Goal: Information Seeking & Learning: Learn about a topic

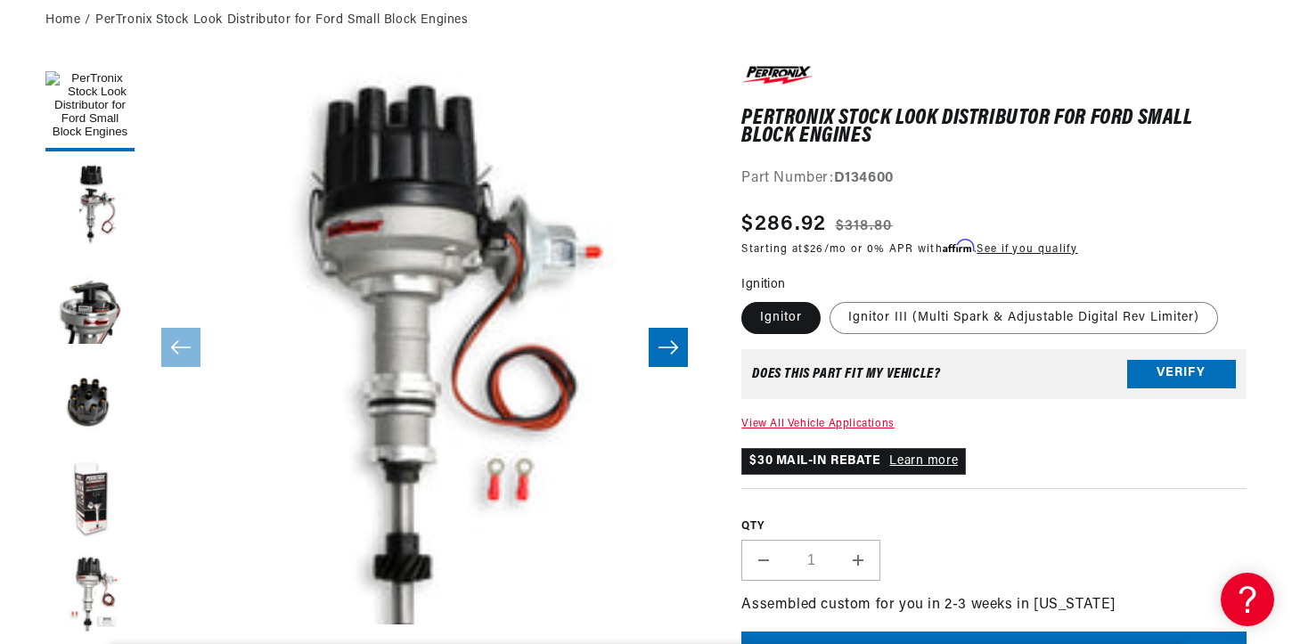
scroll to position [207, 0]
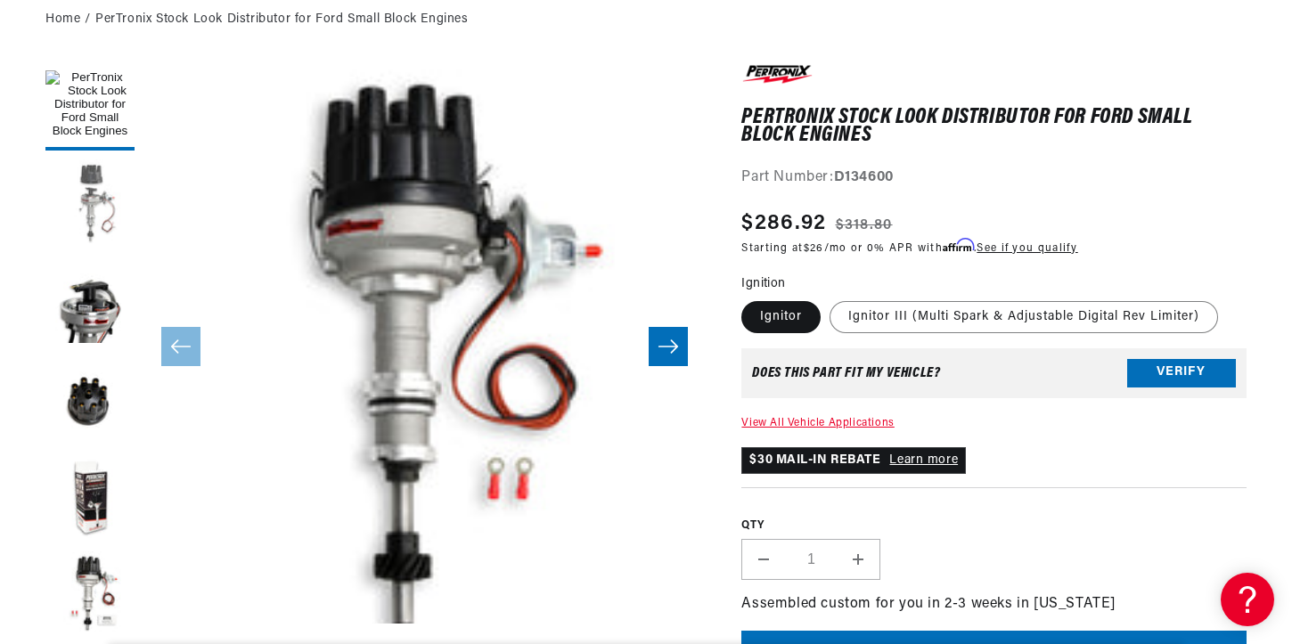
click at [103, 193] on button "Load image 2 in gallery view" at bounding box center [89, 203] width 89 height 89
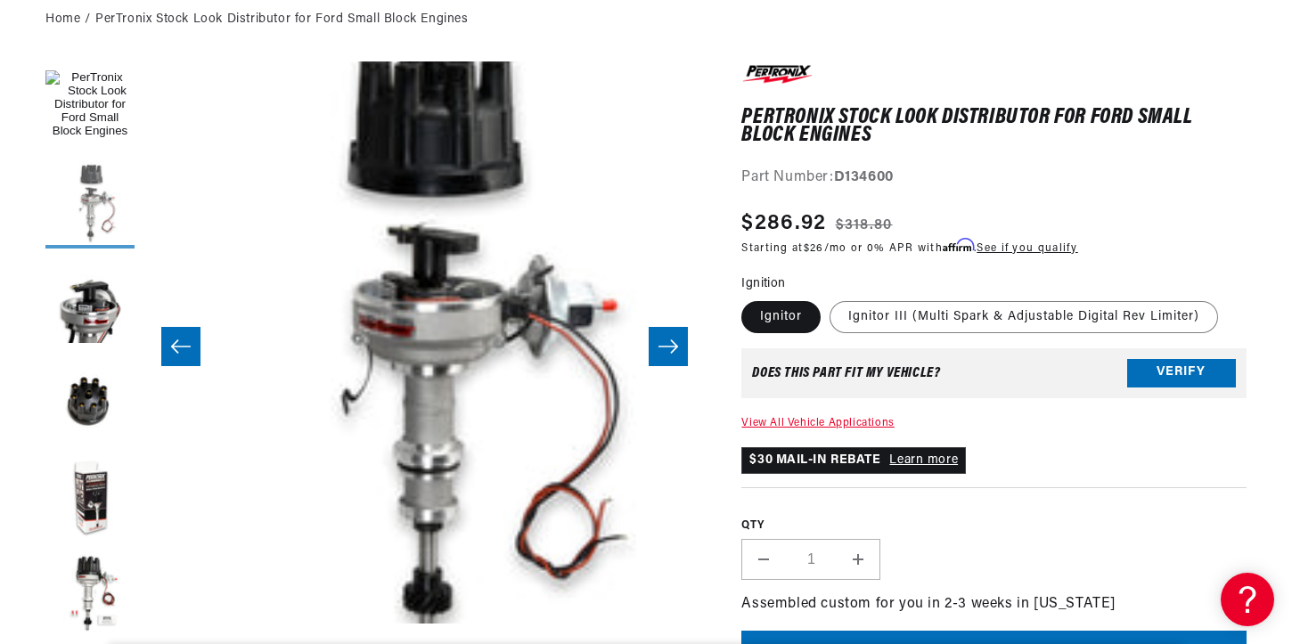
scroll to position [0, 952]
click at [94, 300] on button "Load image 3 in gallery view" at bounding box center [89, 302] width 89 height 89
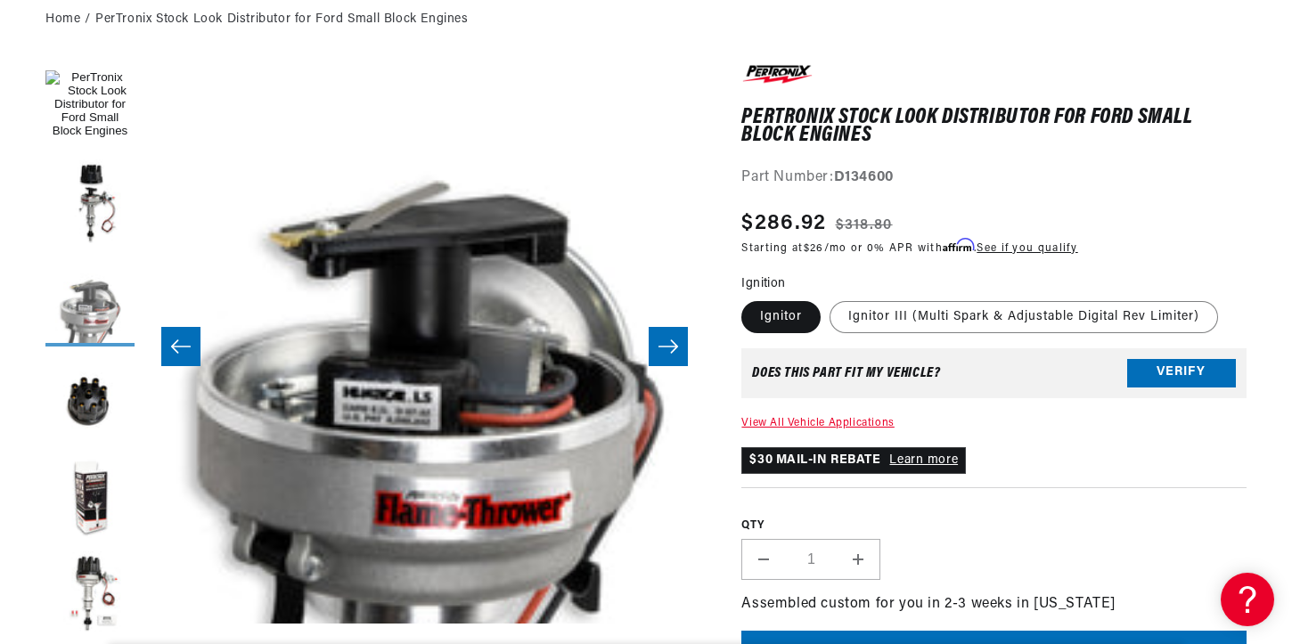
scroll to position [0, 1905]
click at [92, 394] on button "Load image 4 in gallery view" at bounding box center [89, 400] width 89 height 89
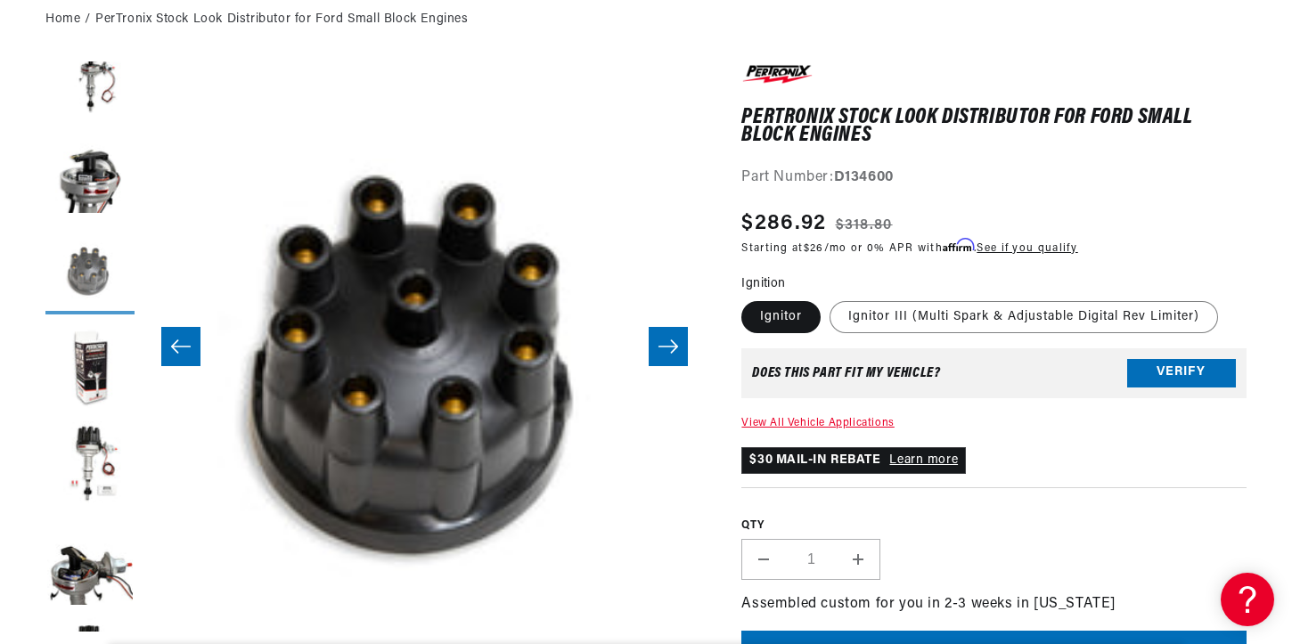
scroll to position [131, 0]
click at [95, 366] on button "Load image 5 in gallery view" at bounding box center [89, 367] width 89 height 89
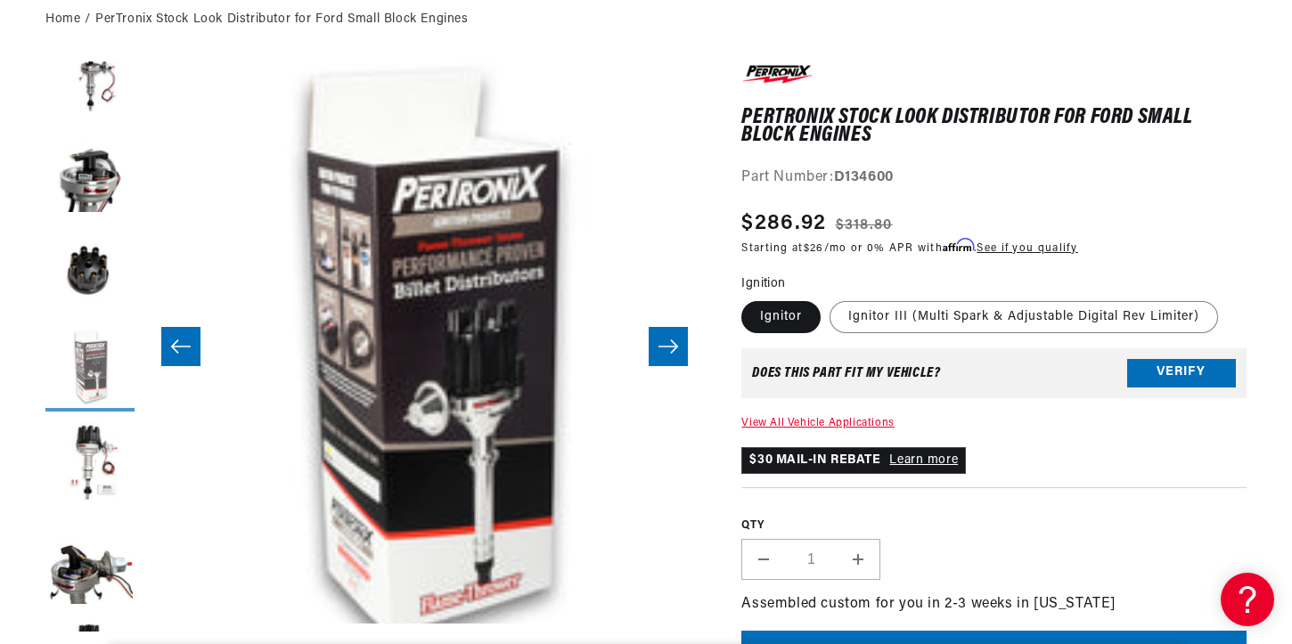
scroll to position [0, 0]
click at [87, 446] on button "Load image 6 in gallery view" at bounding box center [89, 465] width 89 height 89
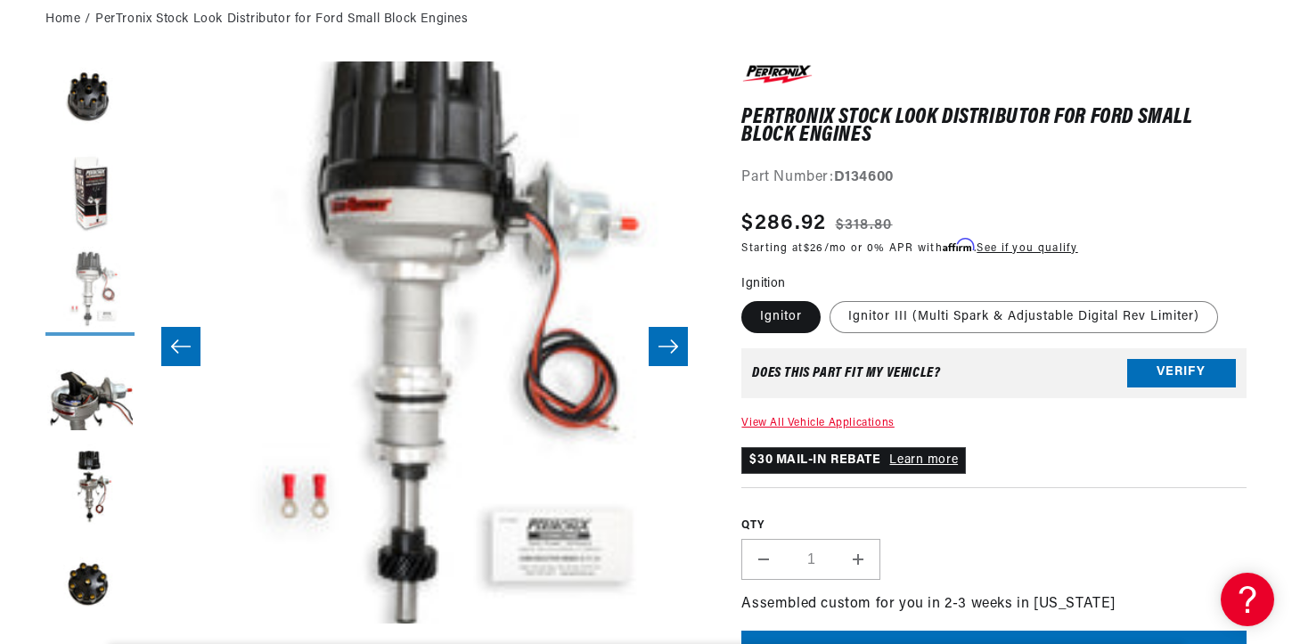
scroll to position [332, 0]
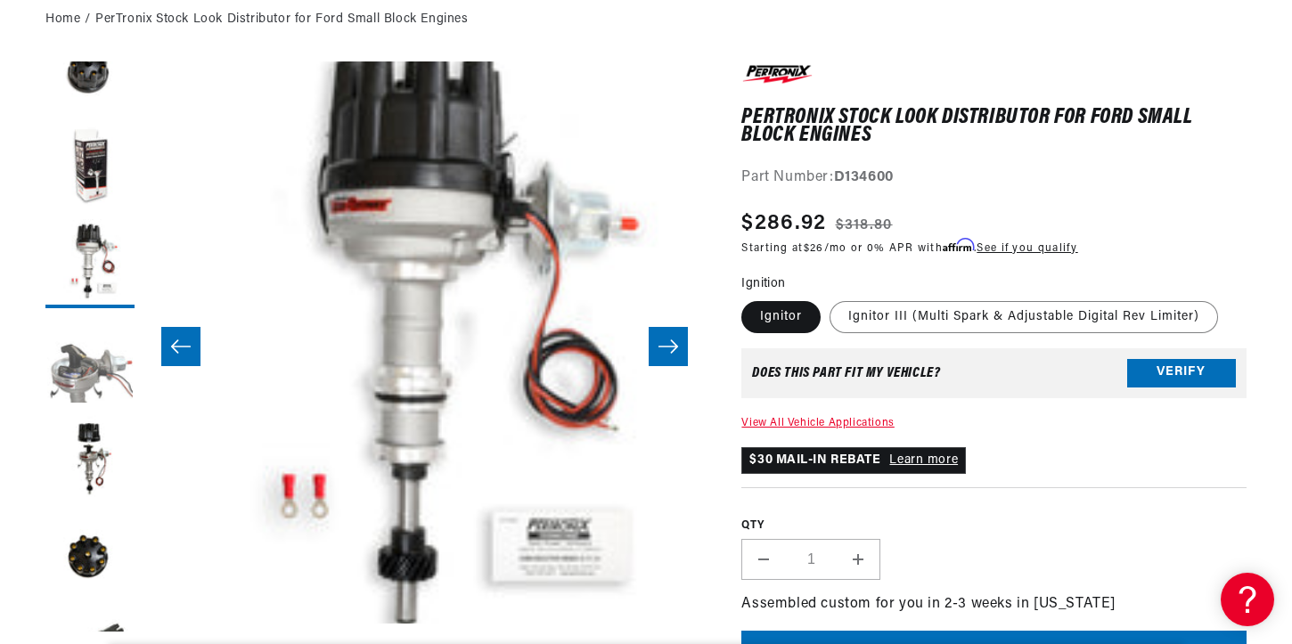
click at [96, 371] on button "Load image 7 in gallery view" at bounding box center [89, 361] width 89 height 89
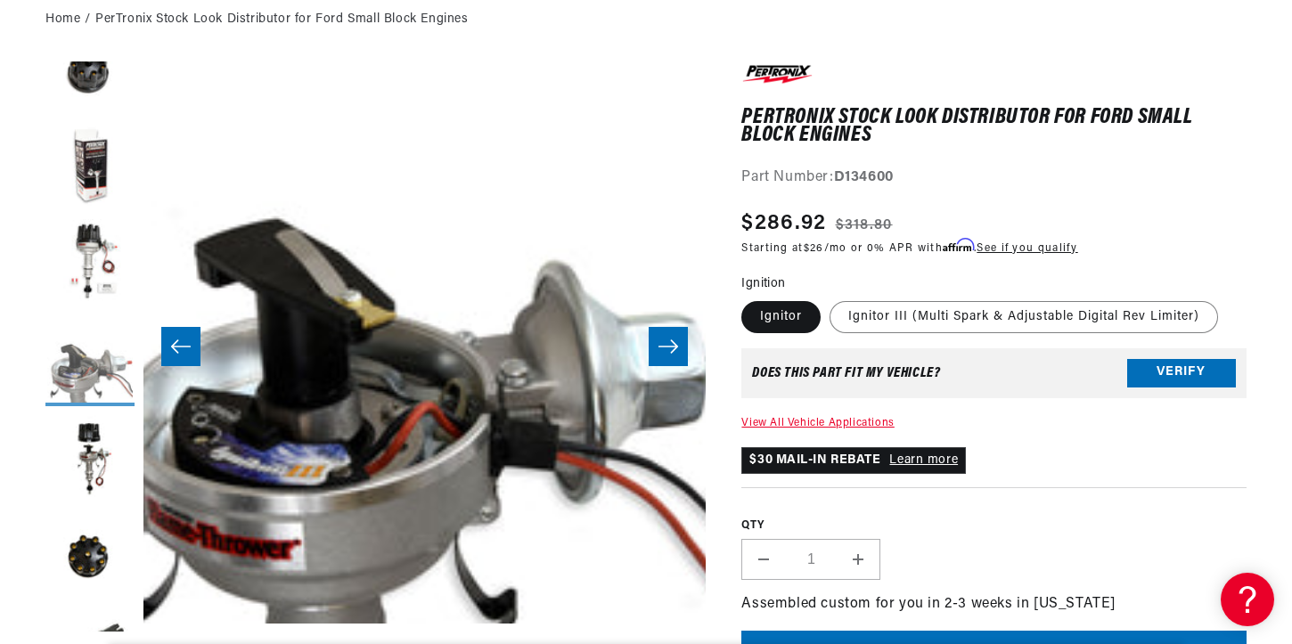
scroll to position [0, 1905]
click at [676, 346] on icon "Slide right" at bounding box center [668, 346] width 20 height 13
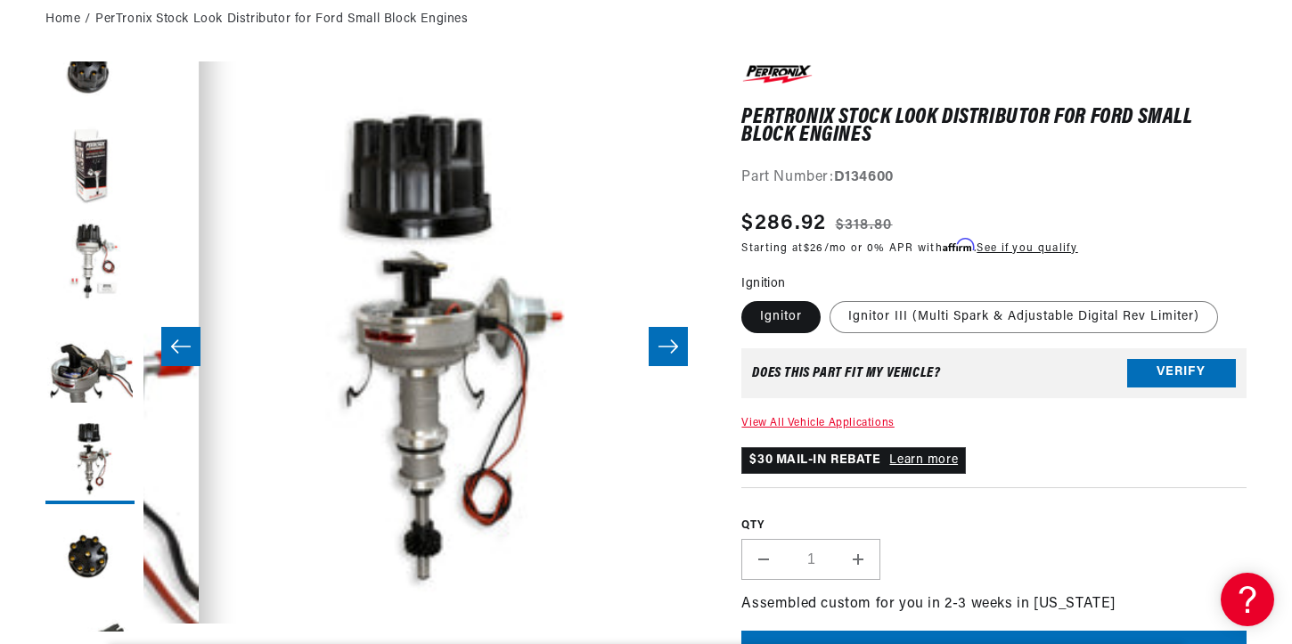
scroll to position [0, 0]
click at [676, 346] on icon "Slide right" at bounding box center [668, 346] width 20 height 13
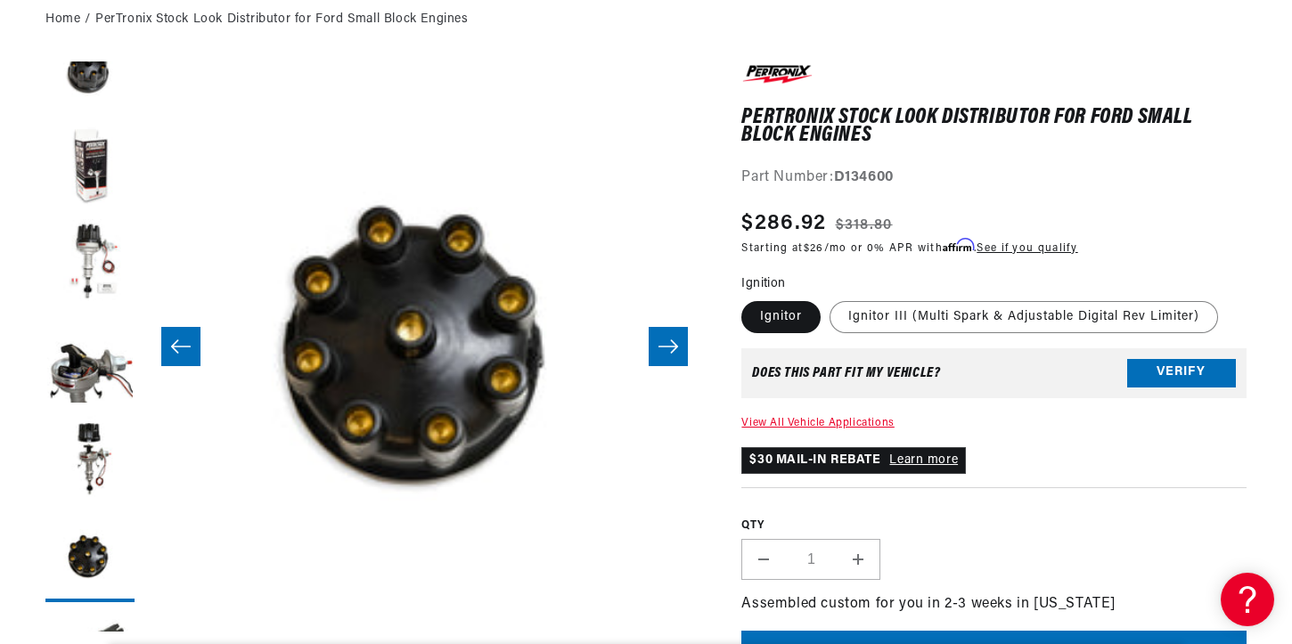
click at [676, 346] on icon "Slide right" at bounding box center [668, 346] width 20 height 13
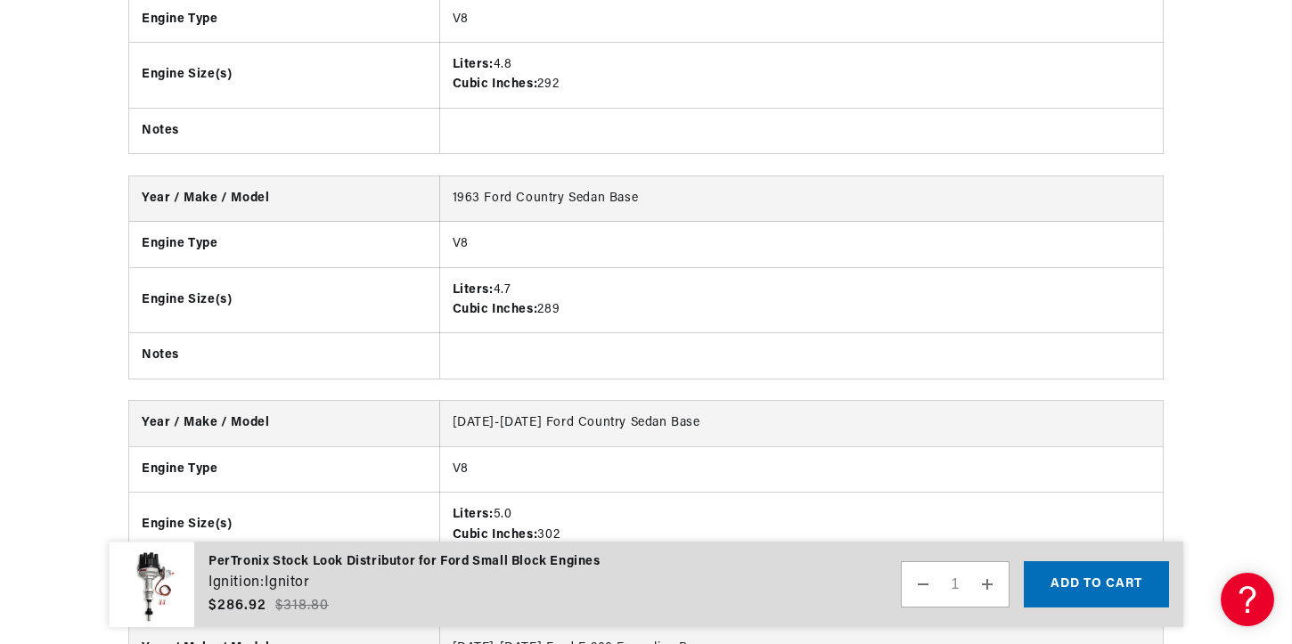
scroll to position [2408, 0]
click at [1121, 446] on td "[DATE]-[DATE] Ford Country Sedan Base" at bounding box center [801, 422] width 724 height 45
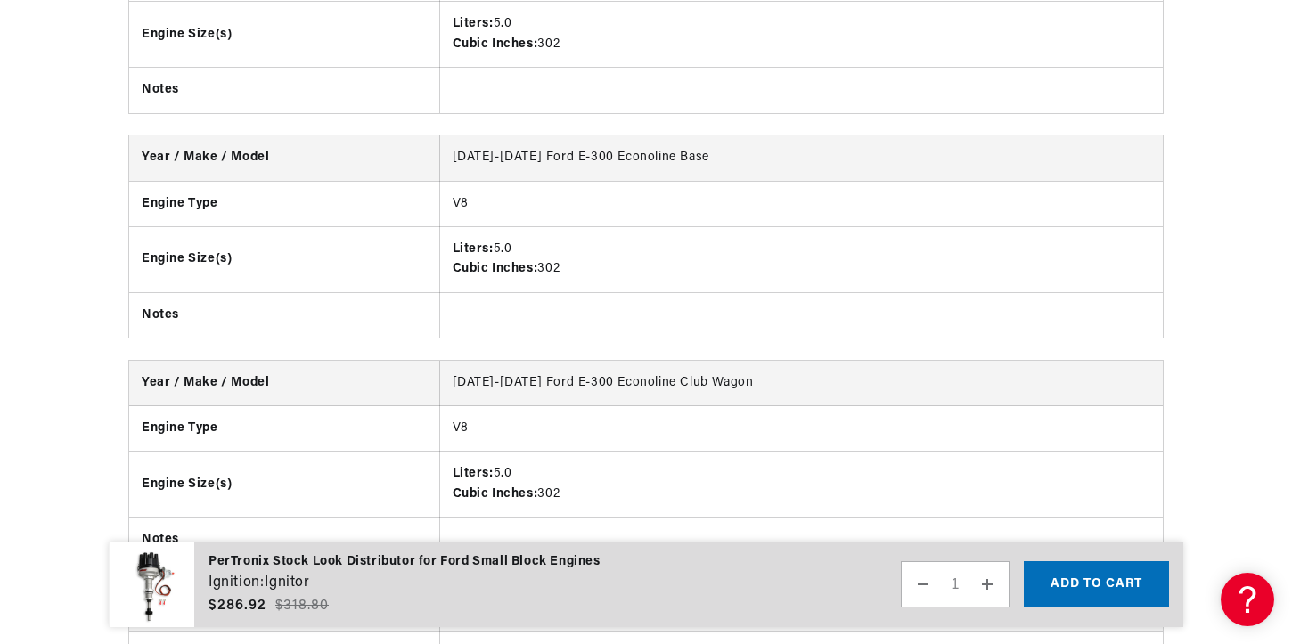
scroll to position [0, 1905]
